Goal: Task Accomplishment & Management: Manage account settings

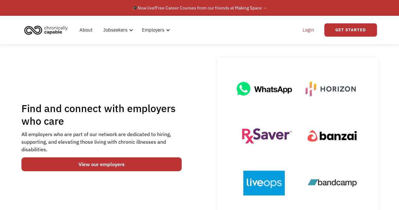
click at [308, 30] on link "Login" at bounding box center [307, 30] width 19 height 20
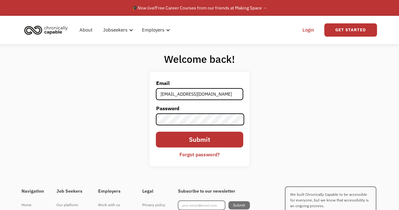
type input "[EMAIL_ADDRESS][DOMAIN_NAME]"
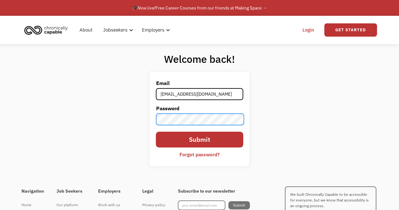
click at [156, 131] on input "Submit" at bounding box center [199, 139] width 87 height 16
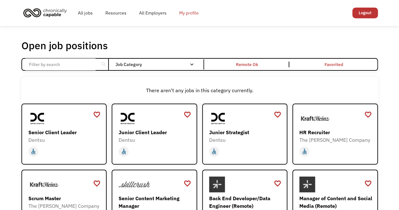
click at [189, 10] on link "My profile" at bounding box center [189, 13] width 32 height 20
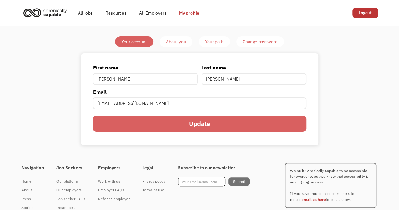
click at [172, 42] on div "About you" at bounding box center [176, 42] width 20 height 8
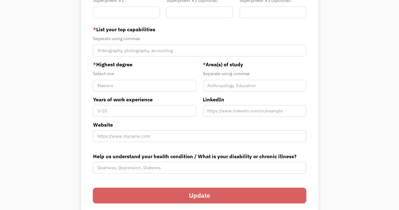
scroll to position [178, 0]
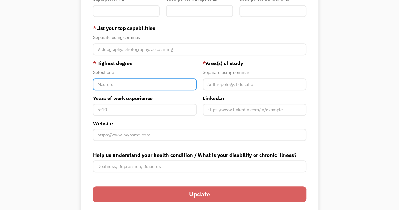
click at [157, 83] on input "Member-You-Update" at bounding box center [144, 84] width 103 height 12
type input "Master"
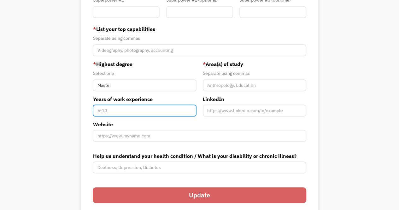
scroll to position [168, 0]
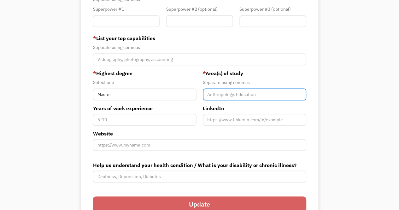
click at [249, 90] on input "Member-You-Update" at bounding box center [254, 94] width 103 height 12
type input "Project Management, Political Science, Geography"
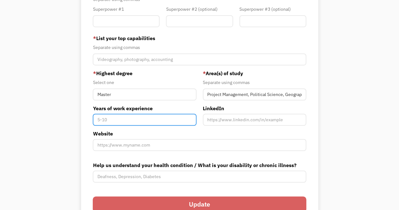
click at [145, 118] on input "Years of work experience" at bounding box center [144, 119] width 103 height 12
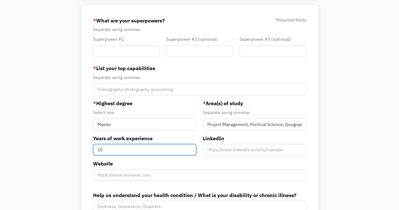
scroll to position [134, 0]
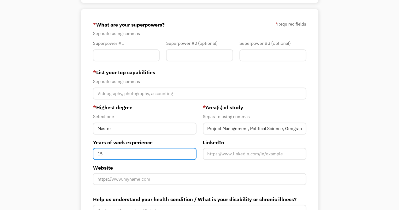
type input "15"
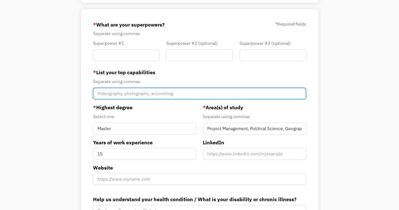
click at [213, 95] on input "Member-You-Update" at bounding box center [199, 93] width 213 height 12
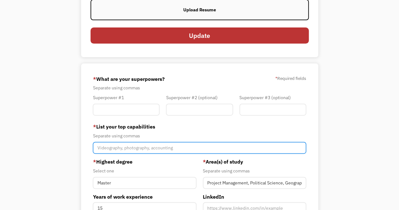
scroll to position [63, 0]
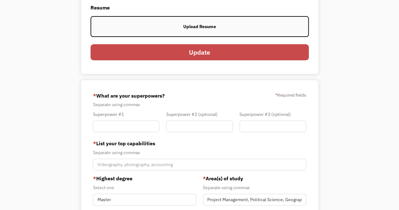
click at [246, 56] on input "Update" at bounding box center [199, 52] width 218 height 16
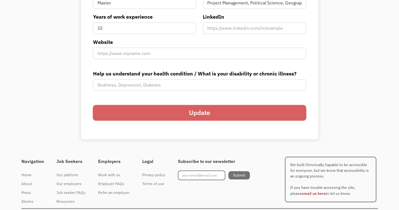
scroll to position [257, 0]
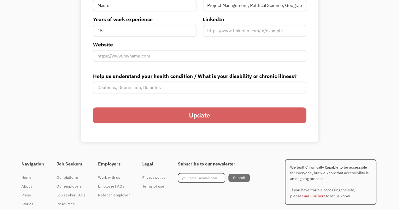
click at [249, 118] on input "Update" at bounding box center [199, 115] width 213 height 16
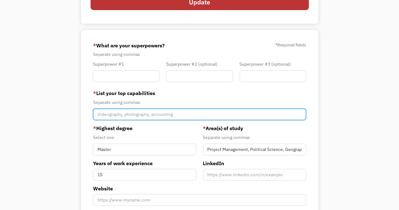
scroll to position [114, 0]
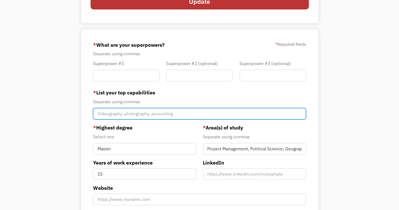
click at [192, 114] on input "Member-You-Update" at bounding box center [199, 113] width 213 height 12
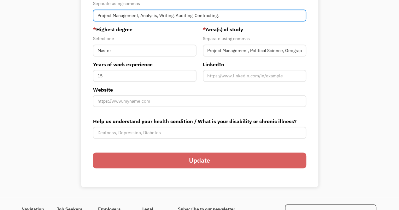
scroll to position [214, 0]
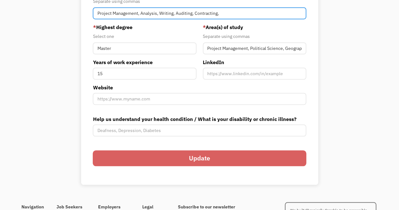
type input "Project Management, Analysis, Writing, Auditing, Contracting,"
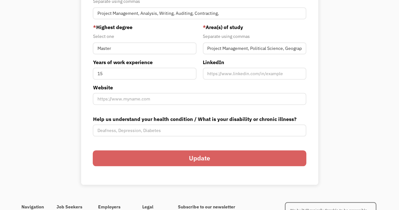
click at [267, 157] on input "Update" at bounding box center [199, 158] width 213 height 16
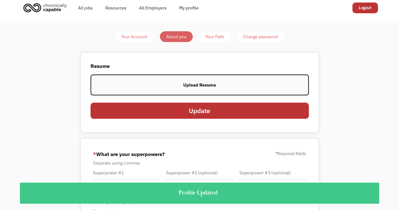
scroll to position [0, 0]
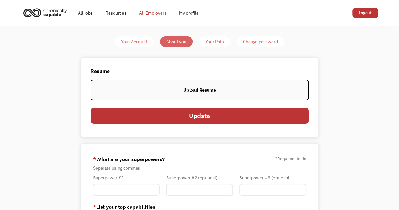
click at [153, 15] on link "All Employers" at bounding box center [153, 13] width 40 height 20
click at [89, 15] on link "All jobs" at bounding box center [85, 13] width 27 height 20
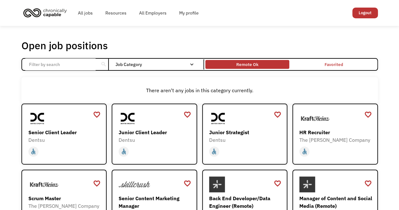
click at [250, 63] on div "Remote Ok" at bounding box center [247, 65] width 22 height 8
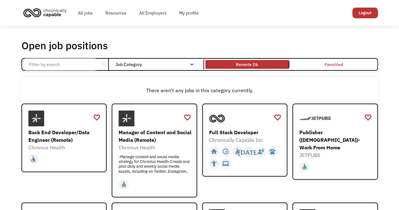
click at [84, 67] on input "Email Form" at bounding box center [60, 64] width 70 height 12
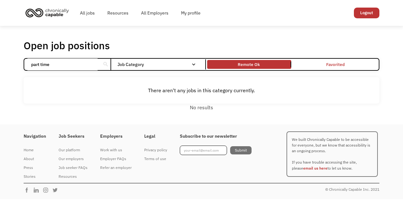
type input "part time"
click input "Email Form" at bounding box center [0, 0] width 0 height 0
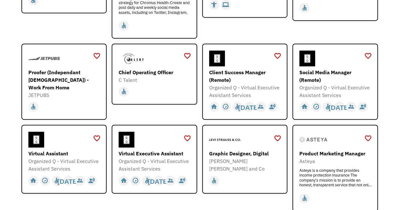
scroll to position [162, 0]
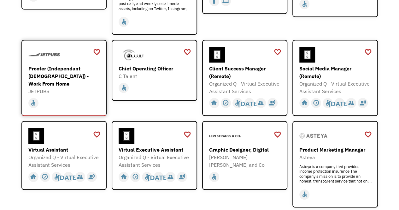
click at [56, 69] on div "Proofer (Independant Contractor) - Work From Home" at bounding box center [64, 76] width 73 height 23
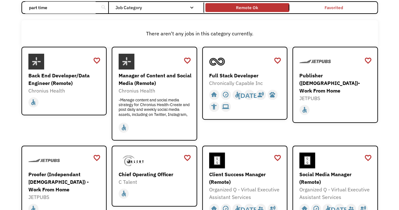
scroll to position [33, 0]
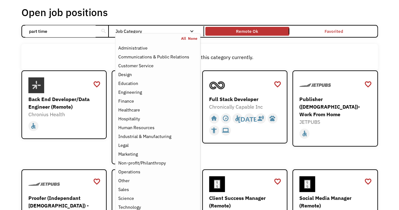
click at [188, 33] on nav "All None Administrative Communications & Public Relations Customer Service Desi…" at bounding box center [157, 128] width 85 height 190
click at [148, 66] on div "Customer Service" at bounding box center [135, 66] width 35 height 8
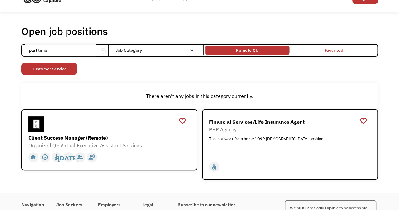
scroll to position [4, 0]
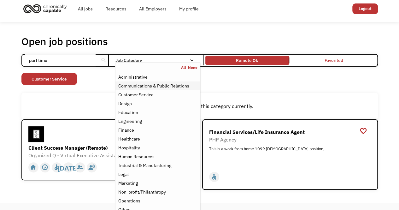
click at [168, 86] on div "Communications & Public Relations" at bounding box center [153, 86] width 71 height 8
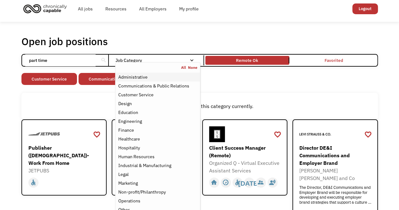
click at [173, 76] on div "Administrative" at bounding box center [157, 77] width 79 height 8
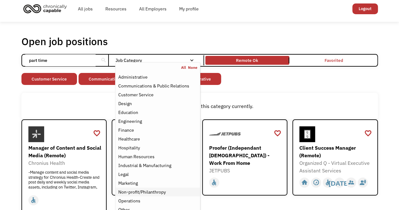
click at [155, 191] on div "Non-profit/Philanthropy" at bounding box center [142, 192] width 48 height 8
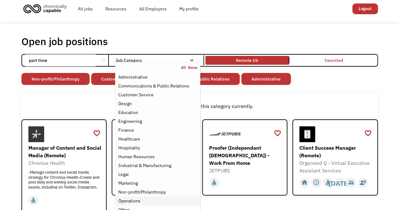
click at [132, 199] on div "Operations" at bounding box center [129, 201] width 22 height 8
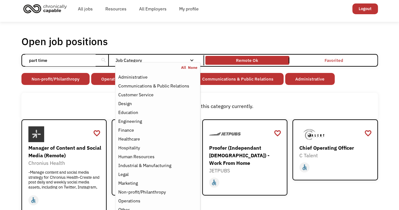
click at [83, 61] on input "part time" at bounding box center [60, 60] width 70 height 12
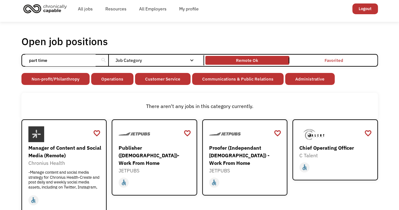
click input "Email Form" at bounding box center [0, 0] width 0 height 0
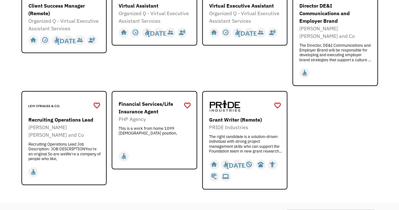
scroll to position [246, 0]
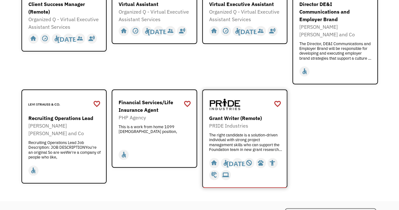
click at [226, 96] on img at bounding box center [225, 104] width 32 height 16
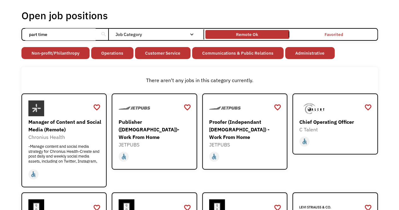
scroll to position [30, 0]
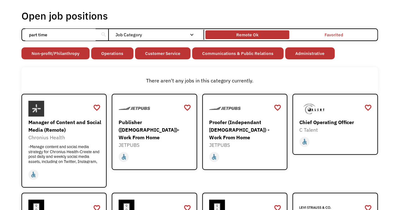
click at [248, 35] on div "Remote Ok" at bounding box center [247, 35] width 22 height 8
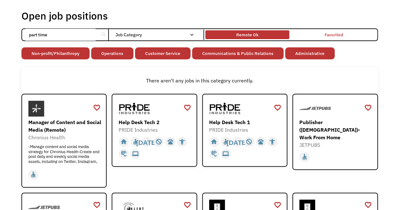
click at [268, 37] on div "Remote Ok" at bounding box center [247, 35] width 84 height 6
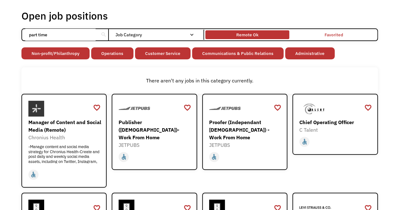
click at [268, 37] on div "Remote Ok" at bounding box center [247, 35] width 84 height 6
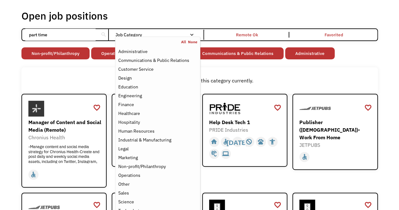
click at [193, 33] on div "Email Form" at bounding box center [191, 34] width 4 height 4
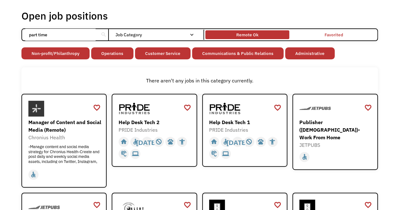
click at [233, 32] on div "Remote Ok" at bounding box center [247, 35] width 84 height 6
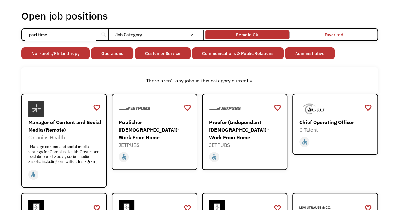
click at [84, 32] on input "part time" at bounding box center [60, 35] width 70 height 12
drag, startPoint x: 84, startPoint y: 32, endPoint x: 19, endPoint y: 27, distance: 65.5
click at [19, 27] on div "Open job positions You have X liked items Search part time search Filter by cat…" at bounding box center [199, 207] width 369 height 400
click at [86, 35] on input "Email Form" at bounding box center [60, 35] width 70 height 12
type input "part time"
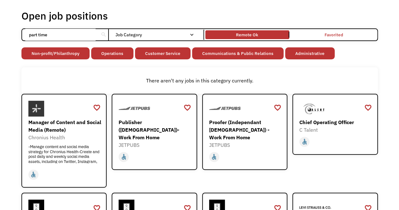
click input "Email Form" at bounding box center [0, 0] width 0 height 0
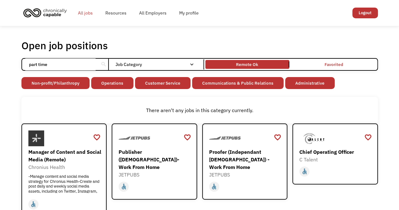
click at [82, 12] on link "All jobs" at bounding box center [85, 13] width 27 height 20
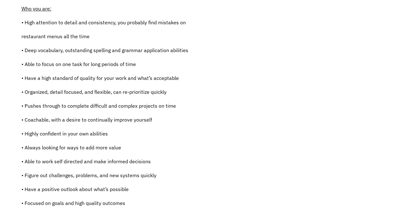
scroll to position [304, 0]
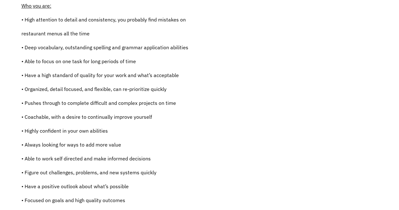
drag, startPoint x: 392, startPoint y: 82, endPoint x: 390, endPoint y: 96, distance: 14.4
click at [390, 96] on div "Job Description Filter using keywords Search Proofer - This position is an Inde…" at bounding box center [199, 68] width 399 height 497
drag, startPoint x: 398, startPoint y: 99, endPoint x: 396, endPoint y: 107, distance: 8.3
click at [396, 107] on div "Job Description Filter using keywords Search Proofer - This position is an Inde…" at bounding box center [199, 68] width 399 height 497
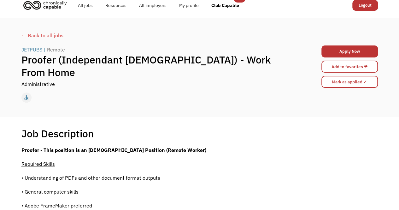
scroll to position [0, 0]
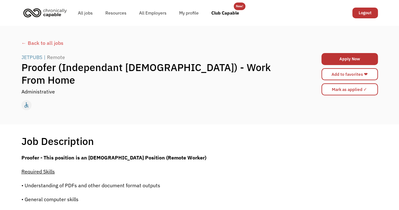
click at [37, 43] on div "← Back to all jobs" at bounding box center [199, 43] width 356 height 8
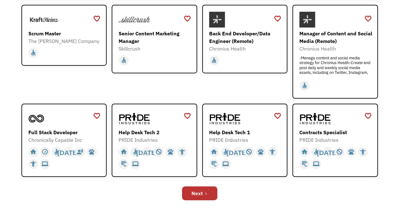
scroll to position [167, 0]
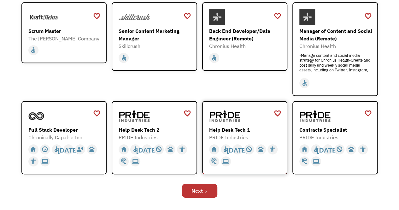
click at [223, 117] on img at bounding box center [225, 116] width 32 height 16
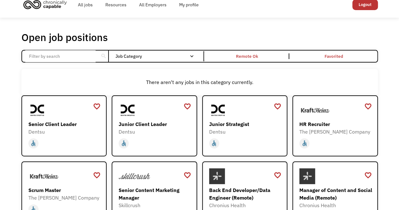
scroll to position [0, 0]
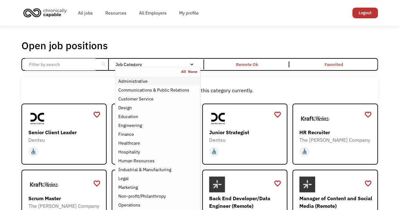
click at [147, 83] on div "Administrative" at bounding box center [157, 81] width 79 height 8
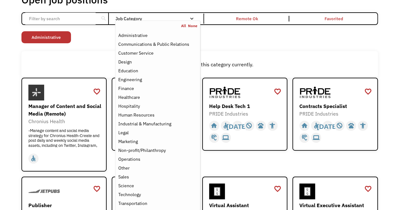
scroll to position [52, 0]
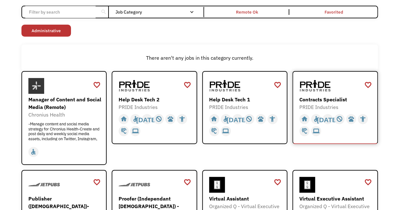
click at [330, 92] on img at bounding box center [315, 86] width 32 height 16
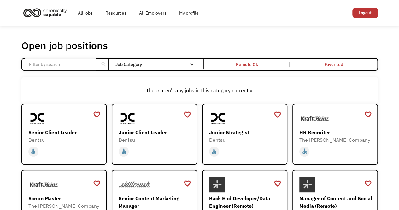
click at [71, 63] on input "Email Form" at bounding box center [60, 64] width 70 height 12
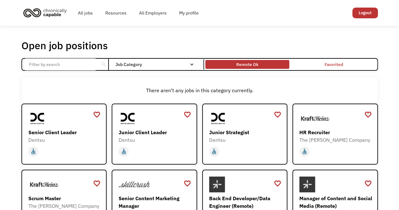
click at [257, 66] on div "Remote Ok" at bounding box center [247, 65] width 22 height 8
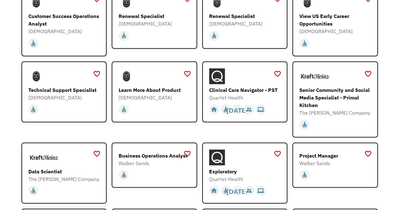
scroll to position [558, 0]
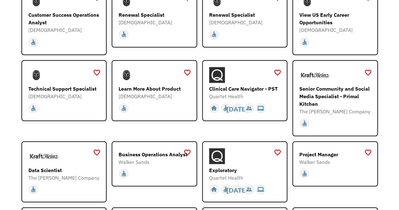
drag, startPoint x: 396, startPoint y: 138, endPoint x: 395, endPoint y: 143, distance: 5.4
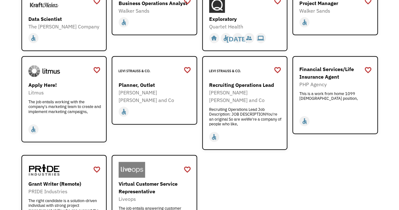
scroll to position [786, 0]
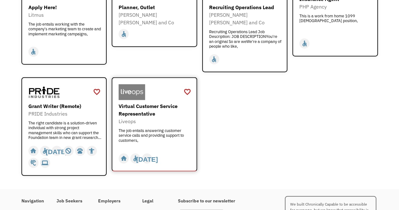
click at [142, 128] on div "The job entails answering customer service calls and providing support to custo…" at bounding box center [155, 137] width 73 height 19
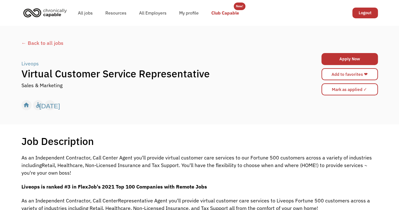
click at [221, 14] on link "Club Capable" at bounding box center [225, 13] width 40 height 20
click at [186, 14] on link "My profile" at bounding box center [189, 13] width 32 height 20
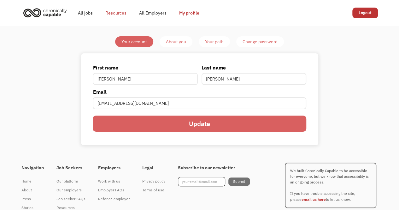
click at [108, 13] on link "Resources" at bounding box center [116, 13] width 34 height 20
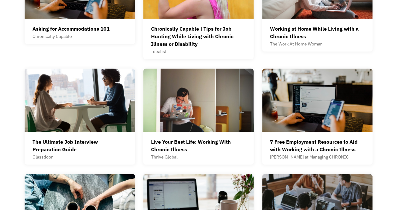
scroll to position [247, 0]
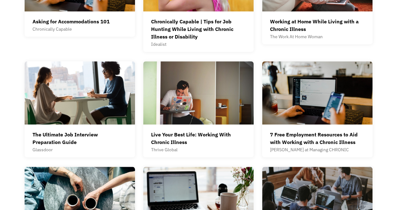
click at [390, 104] on div "All resources These are just some of our favorites! All Resume Interview Asking…" at bounding box center [199, 105] width 399 height 393
click at [334, 136] on div "7 Free Employment Resources to Aid with Working with a Chronic Illness" at bounding box center [317, 137] width 95 height 15
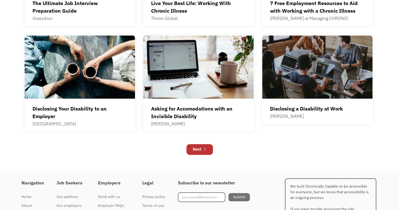
scroll to position [386, 0]
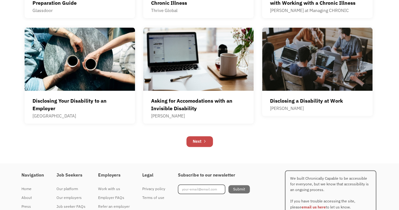
click at [192, 142] on link "Next" at bounding box center [199, 141] width 26 height 11
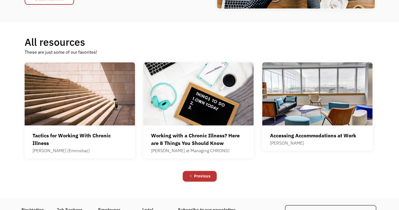
scroll to position [134, 0]
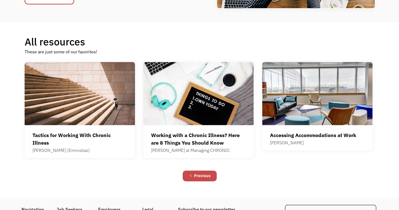
click at [198, 181] on link "Previous" at bounding box center [199, 175] width 34 height 11
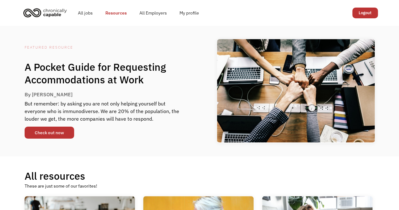
click at [48, 135] on link "Check out now" at bounding box center [49, 132] width 49 height 12
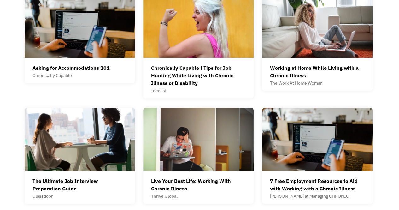
scroll to position [202, 0]
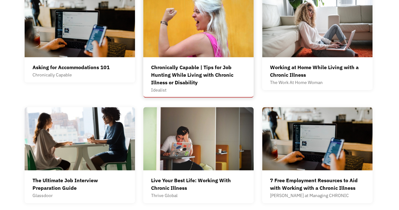
click at [232, 70] on div "Chronically Capable | Tips for Job Hunting While Living with Chronic Illness or…" at bounding box center [198, 74] width 95 height 23
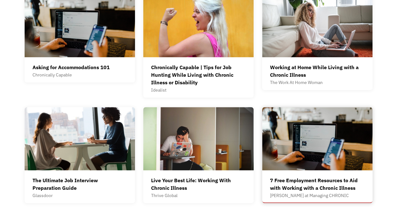
click at [296, 189] on div "7 Free Employment Resources to Aid with Working with a Chronic Illness" at bounding box center [317, 183] width 95 height 15
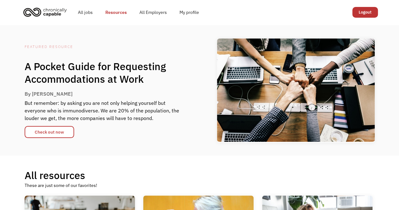
scroll to position [0, 0]
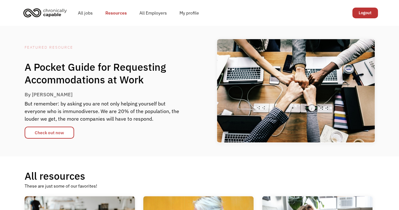
click at [55, 10] on img "home" at bounding box center [44, 13] width 47 height 14
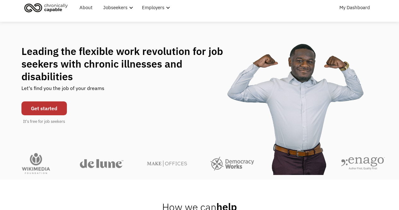
scroll to position [19, 0]
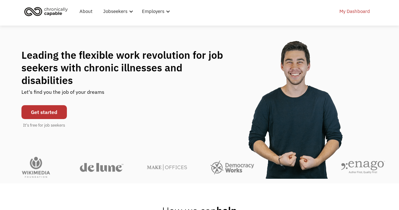
click at [355, 14] on link "My Dashboard" at bounding box center [354, 11] width 38 height 20
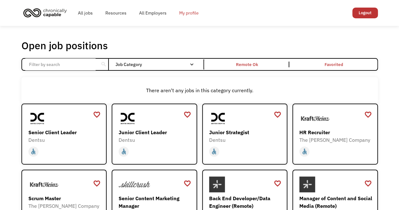
click at [188, 11] on link "My profile" at bounding box center [189, 13] width 32 height 20
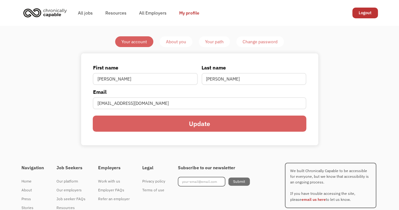
click at [214, 43] on div "Your path" at bounding box center [214, 42] width 19 height 8
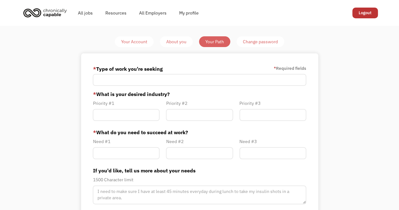
click at [179, 41] on div "About you" at bounding box center [176, 42] width 20 height 8
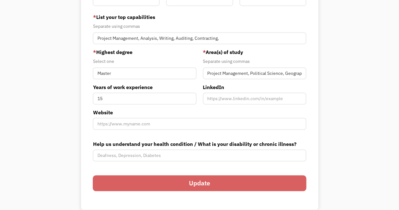
scroll to position [199, 0]
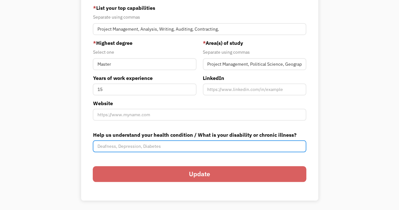
click at [153, 147] on input "Help us understand your health condition / What is your disability or chronic i…" at bounding box center [199, 146] width 213 height 12
click at [99, 143] on input "Chronic back pain, chronic groin and [MEDICAL_DATA], chronic [MEDICAL_DATA]" at bounding box center [199, 146] width 213 height 12
type input "chronic back pain, chronic groin and [MEDICAL_DATA], chronic [MEDICAL_DATA]"
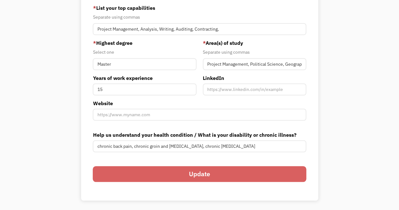
click at [120, 172] on input "Update" at bounding box center [199, 174] width 213 height 16
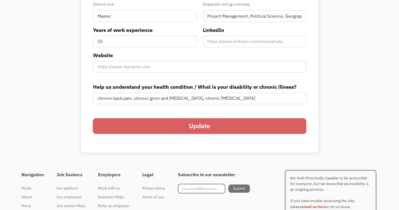
scroll to position [274, 0]
